Goal: Task Accomplishment & Management: Manage account settings

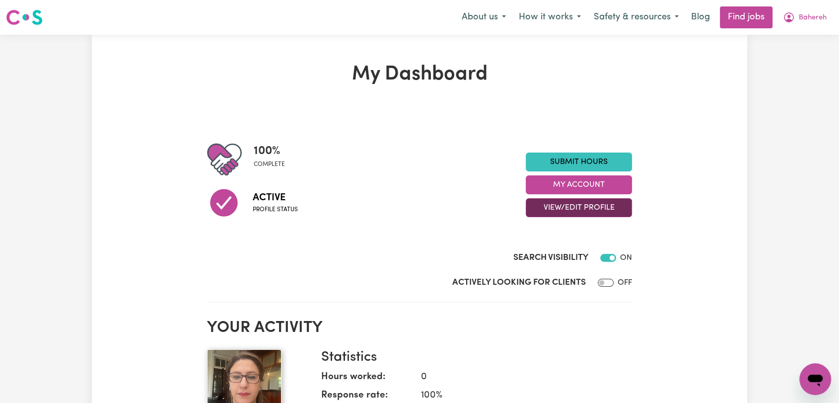
click at [586, 208] on button "View/Edit Profile" at bounding box center [579, 207] width 106 height 19
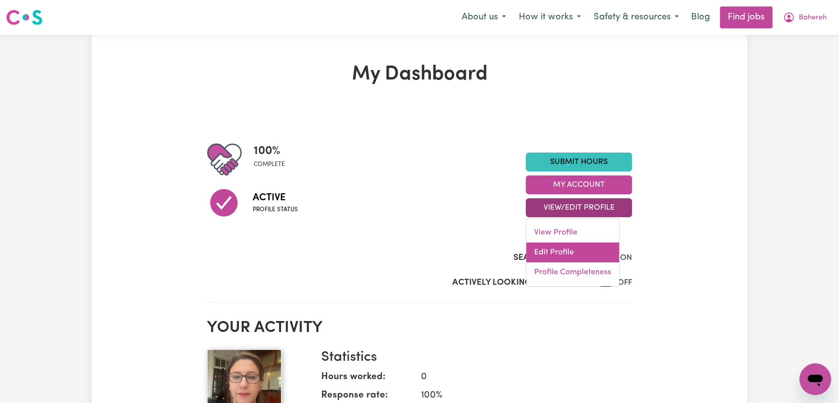
click at [585, 249] on link "Edit Profile" at bounding box center [572, 252] width 93 height 20
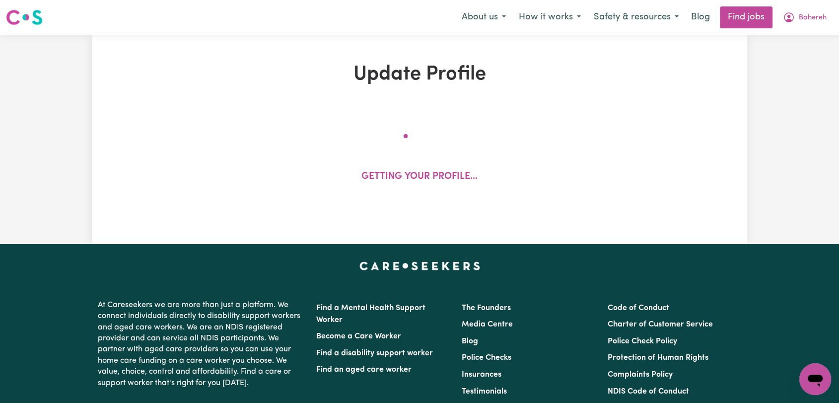
select select "[DEMOGRAPHIC_DATA]"
select select "[DEMOGRAPHIC_DATA] Citizen"
select select "Studying a healthcare related degree or qualification"
select select "62"
select select "87"
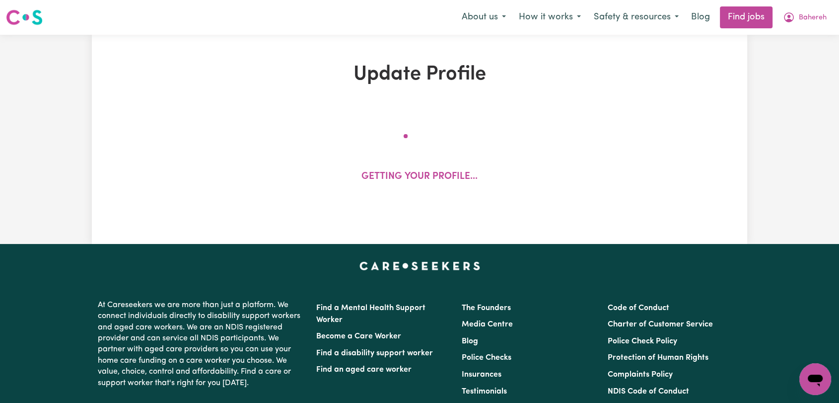
select select "110"
select select "120"
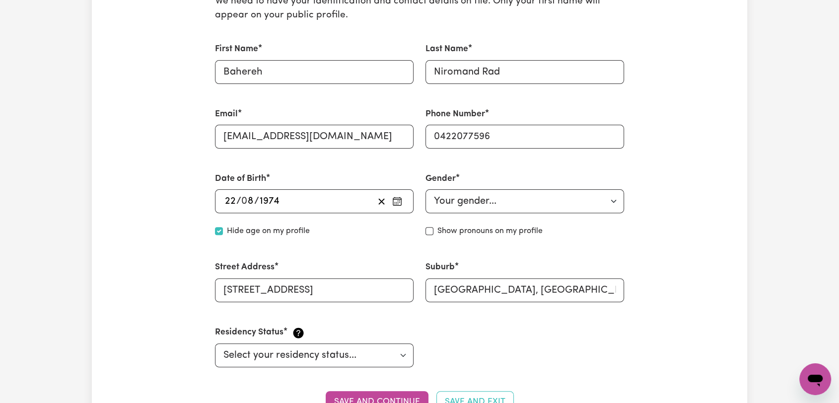
scroll to position [55, 0]
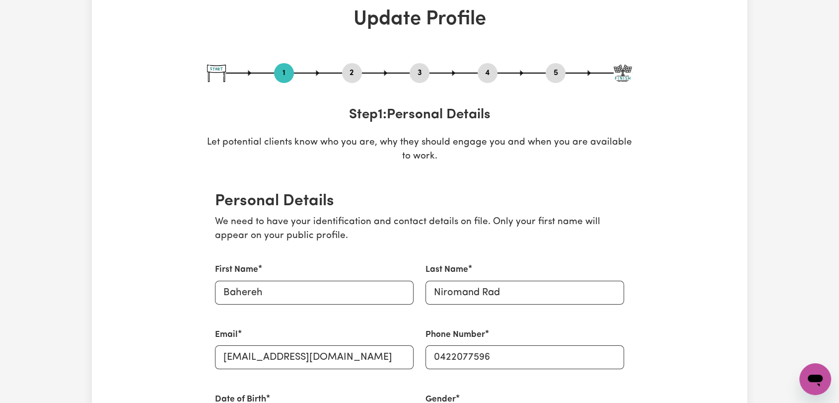
click at [349, 69] on button "2" at bounding box center [352, 73] width 20 height 13
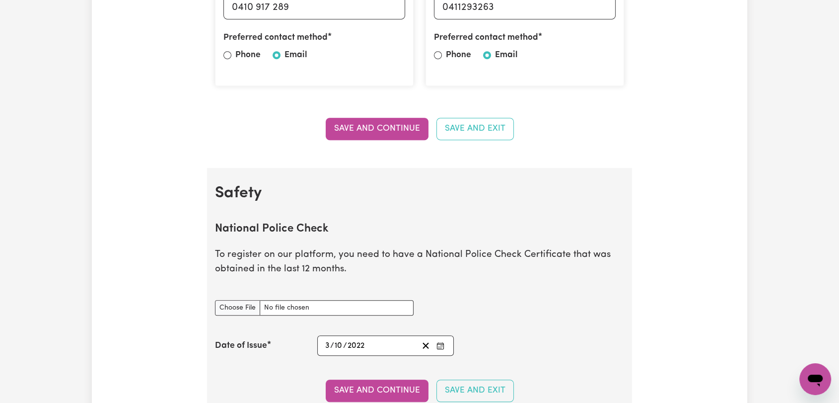
scroll to position [662, 0]
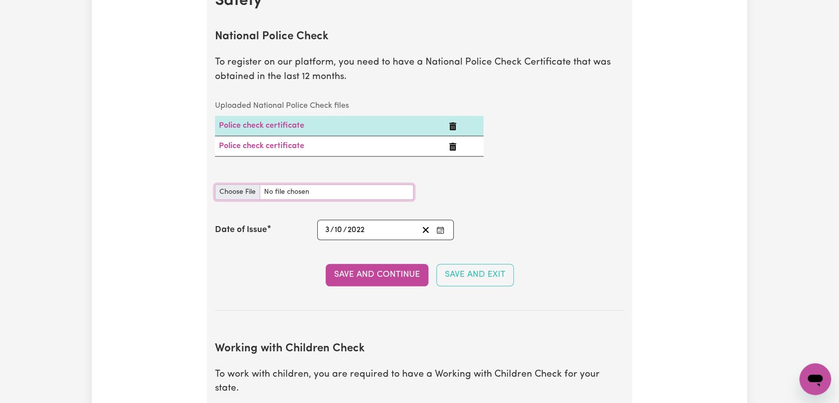
click at [238, 187] on input "National Police Check document" at bounding box center [314, 191] width 199 height 15
click at [242, 188] on input "National Police Check document" at bounding box center [314, 191] width 199 height 15
type input "C:\fakepath\[PERSON_NAME] Rad - PC - [DATE]--.jpg"
click at [443, 227] on rect "Enter the Date of Issue of your National Police Check" at bounding box center [440, 230] width 6 height 6
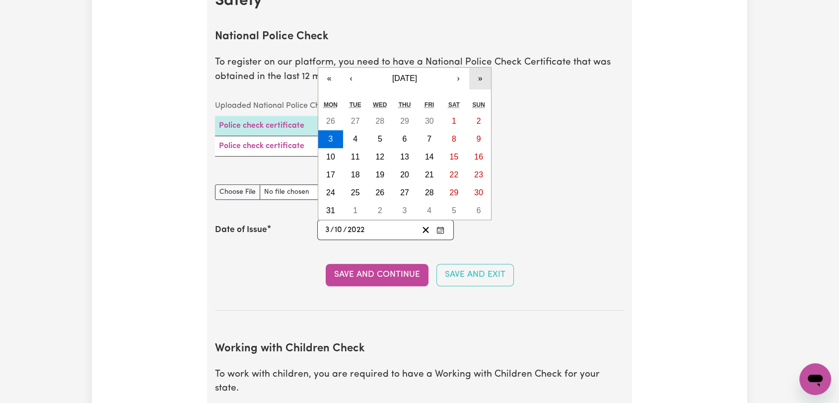
click at [477, 75] on button "»" at bounding box center [480, 79] width 22 height 22
click at [482, 80] on button "»" at bounding box center [480, 79] width 22 height 22
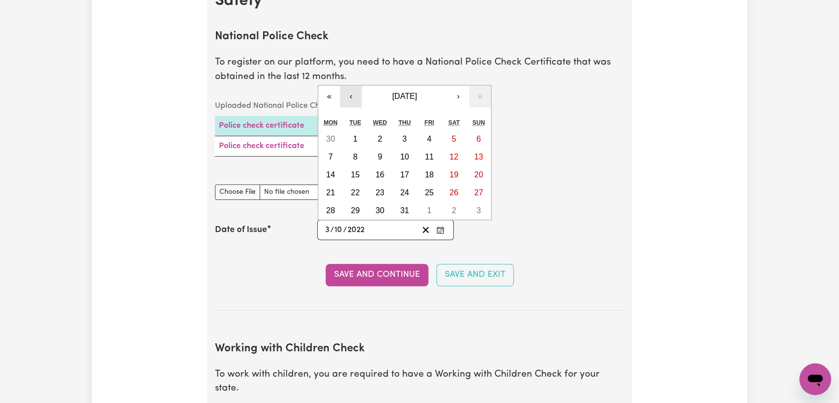
click at [358, 98] on button "‹" at bounding box center [351, 96] width 22 height 22
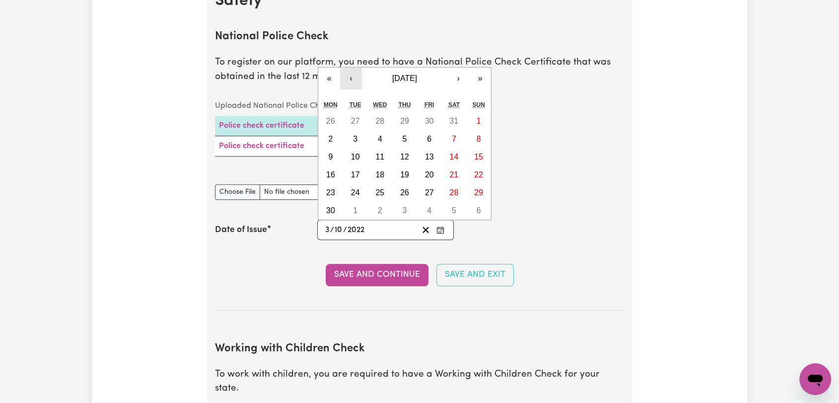
click at [355, 86] on button "‹" at bounding box center [351, 79] width 22 height 22
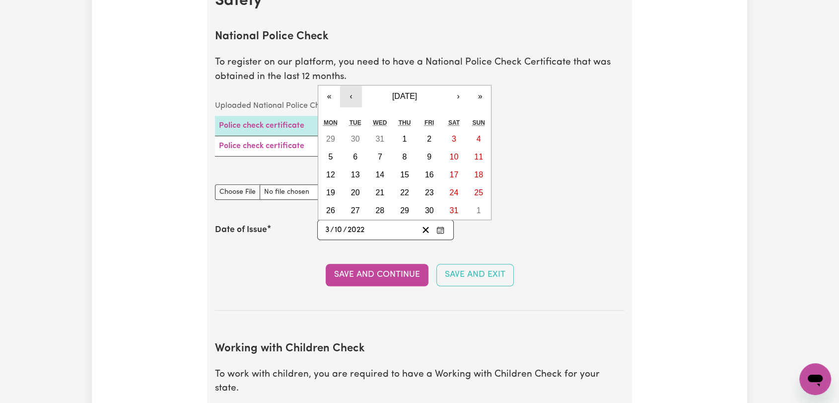
click at [349, 93] on button "‹" at bounding box center [351, 96] width 22 height 22
click at [476, 94] on button "»" at bounding box center [480, 96] width 22 height 22
click at [336, 206] on button "28" at bounding box center [330, 211] width 25 height 18
type input "[DATE]"
type input "28"
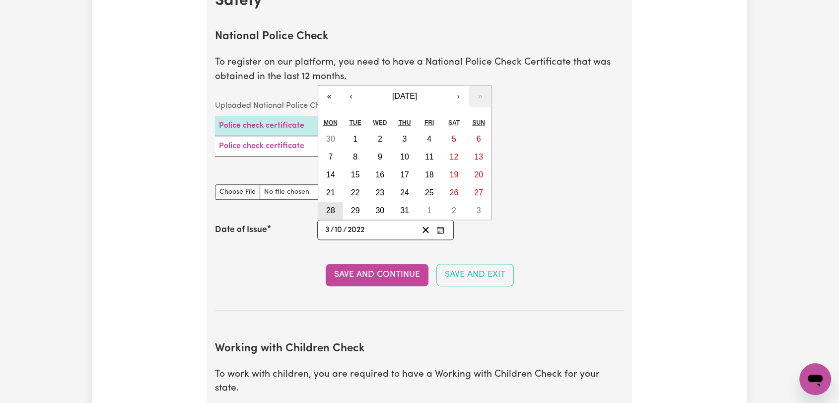
type input "7"
type input "2025"
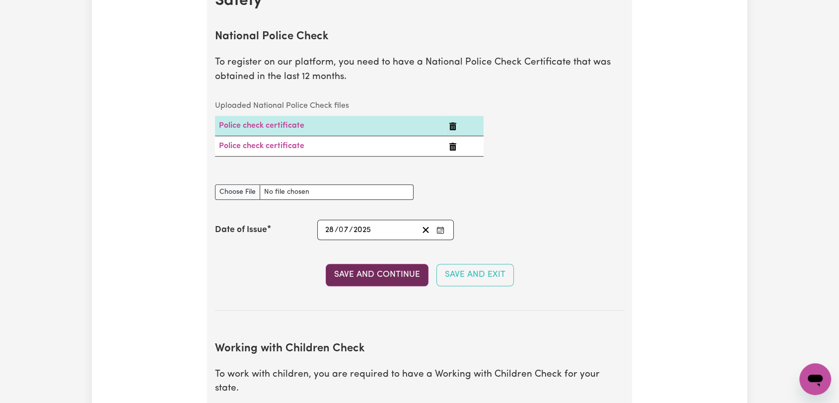
click at [374, 271] on button "Save and Continue" at bounding box center [377, 275] width 103 height 22
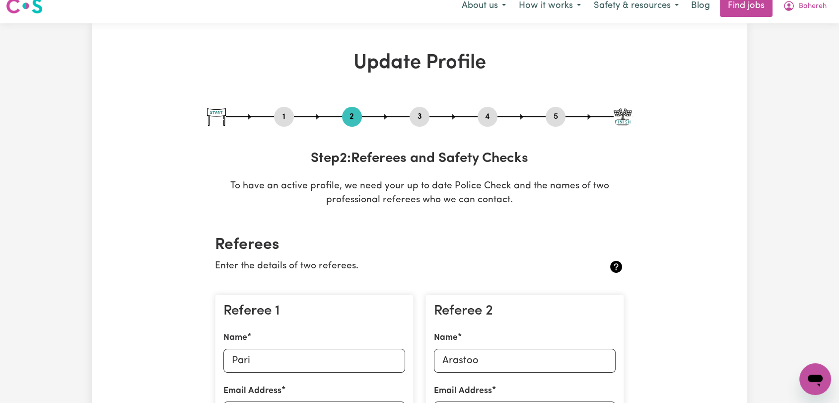
scroll to position [0, 0]
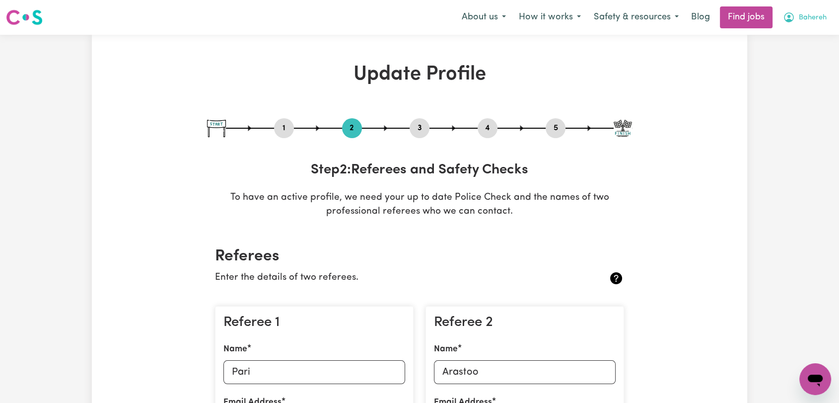
click at [814, 21] on span "Bahereh" at bounding box center [813, 17] width 28 height 11
click at [797, 72] on link "Logout" at bounding box center [793, 76] width 78 height 19
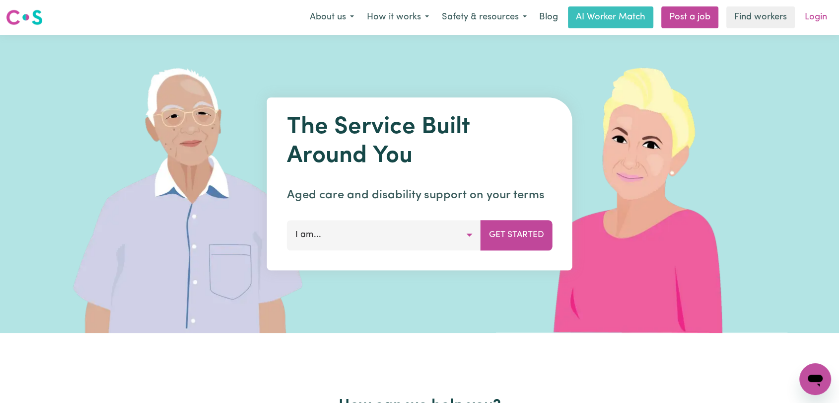
click at [817, 21] on link "Login" at bounding box center [816, 17] width 34 height 22
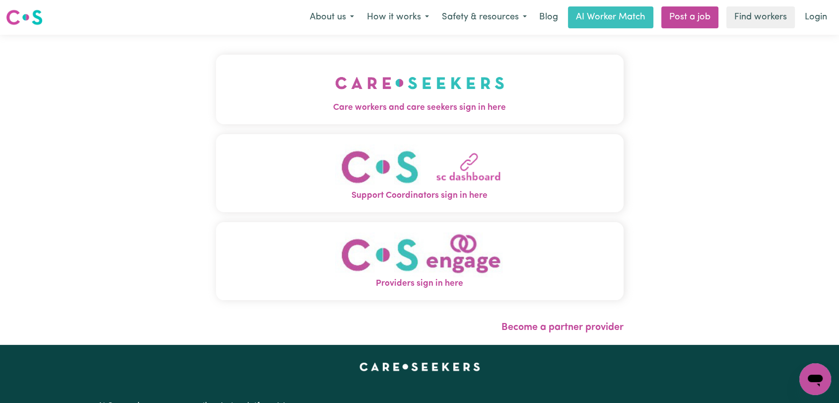
click at [335, 72] on img "Care workers and care seekers sign in here" at bounding box center [419, 83] width 169 height 37
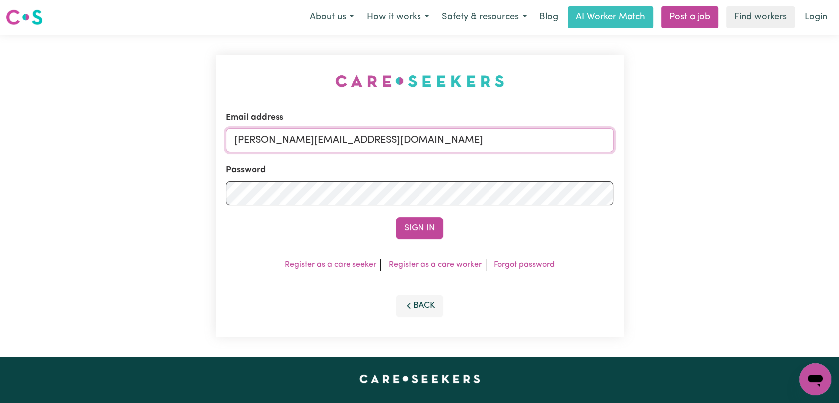
drag, startPoint x: 400, startPoint y: 135, endPoint x: 397, endPoint y: 140, distance: 6.2
click at [400, 135] on input "[PERSON_NAME][EMAIL_ADDRESS][DOMAIN_NAME]" at bounding box center [420, 140] width 388 height 24
drag, startPoint x: 288, startPoint y: 140, endPoint x: 450, endPoint y: 174, distance: 165.2
click at [450, 174] on form "Email address Superuser~[EMAIL_ADDRESS][DOMAIN_NAME] Password Sign In" at bounding box center [420, 175] width 388 height 128
drag, startPoint x: 287, startPoint y: 138, endPoint x: 423, endPoint y: 152, distance: 136.7
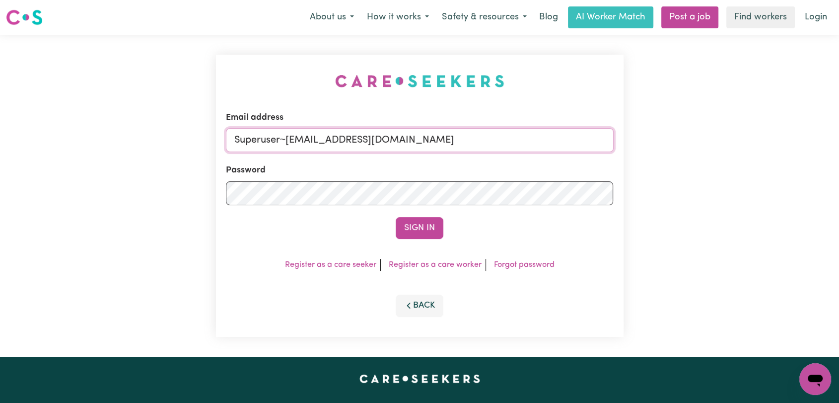
click at [423, 152] on form "Email address Superuser~[EMAIL_ADDRESS][DOMAIN_NAME] Password Sign In" at bounding box center [420, 175] width 388 height 128
paste input "sugutisaac051@g"
type input "Superuser~[EMAIL_ADDRESS][DOMAIN_NAME]"
click at [412, 226] on button "Sign In" at bounding box center [420, 228] width 48 height 22
